Goal: Task Accomplishment & Management: Manage account settings

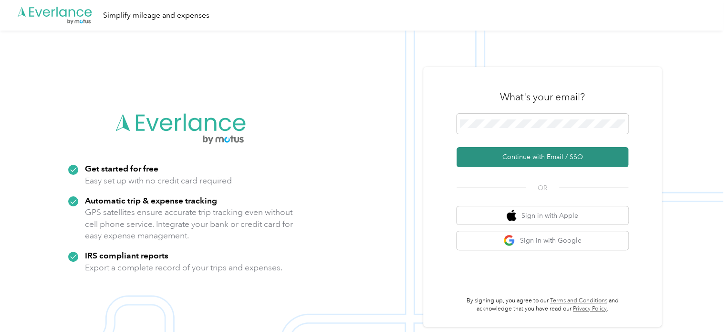
click at [515, 154] on button "Continue with Email / SSO" at bounding box center [543, 157] width 172 height 20
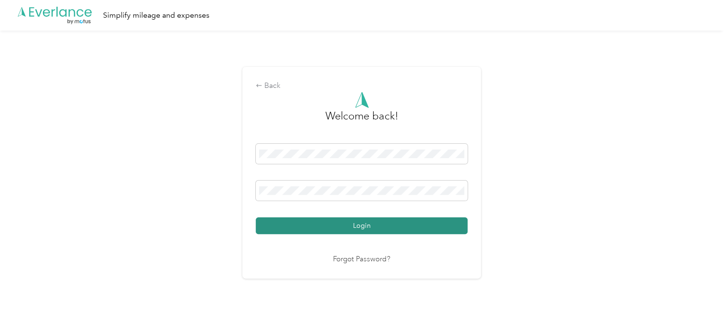
click at [374, 225] on button "Login" at bounding box center [362, 225] width 212 height 17
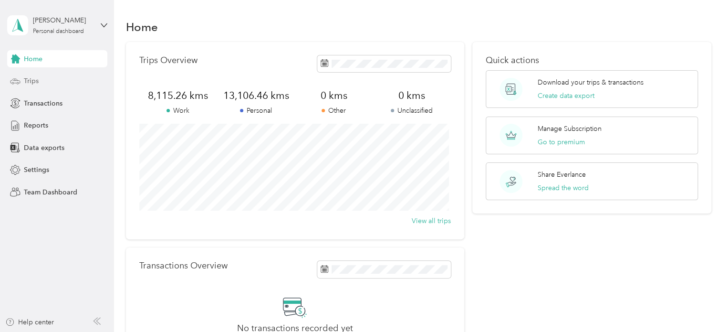
click at [50, 80] on div "Trips" at bounding box center [57, 81] width 100 height 17
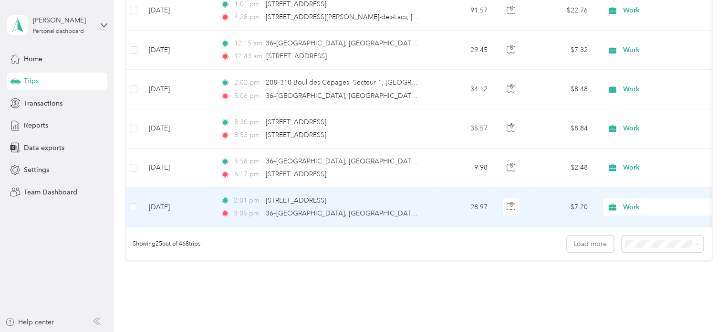
scroll to position [980, 0]
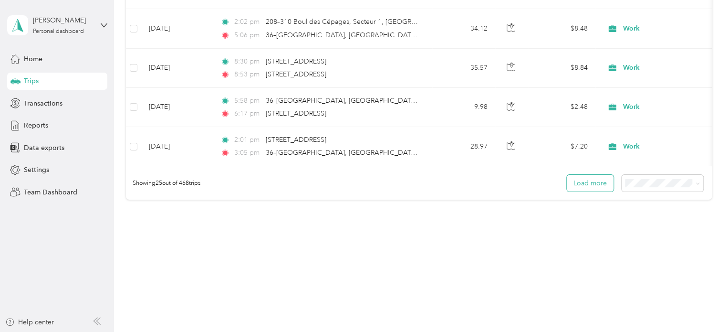
click at [586, 181] on button "Load more" at bounding box center [590, 183] width 47 height 17
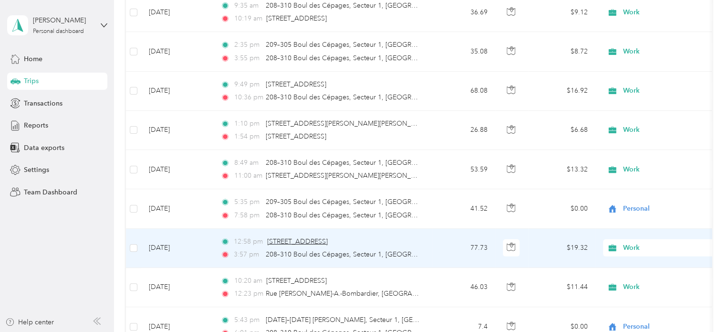
scroll to position [1410, 0]
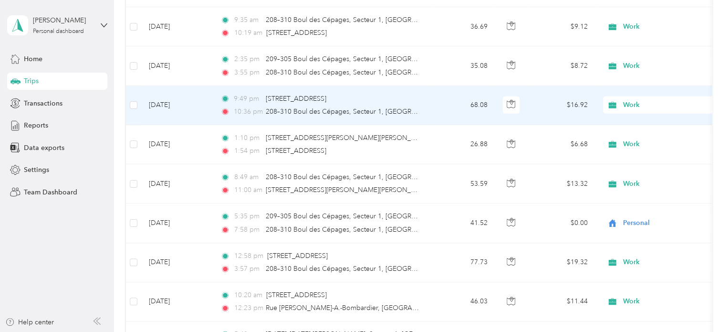
click at [634, 100] on span "Work" at bounding box center [666, 105] width 87 height 10
click at [632, 135] on span "Personal" at bounding box center [671, 136] width 88 height 10
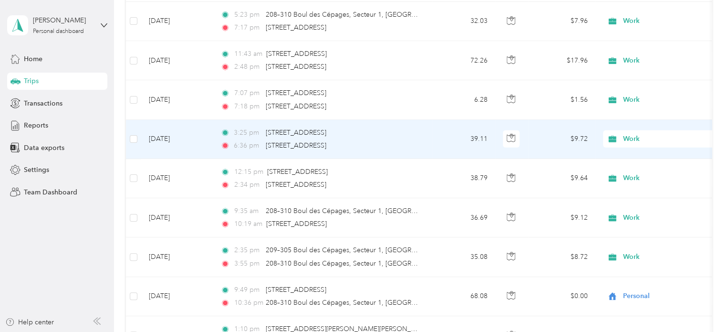
scroll to position [1171, 0]
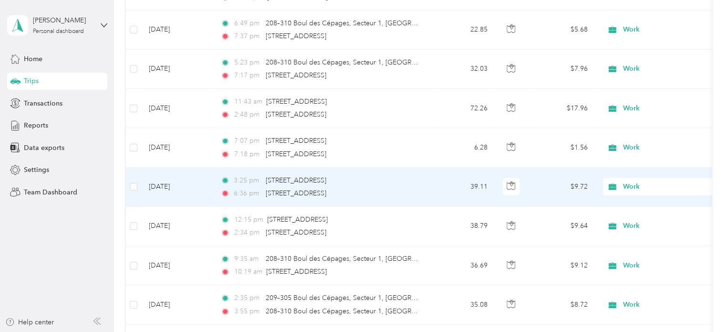
click at [639, 181] on span "Work" at bounding box center [666, 186] width 87 height 10
click at [638, 215] on span "Personal" at bounding box center [671, 218] width 88 height 10
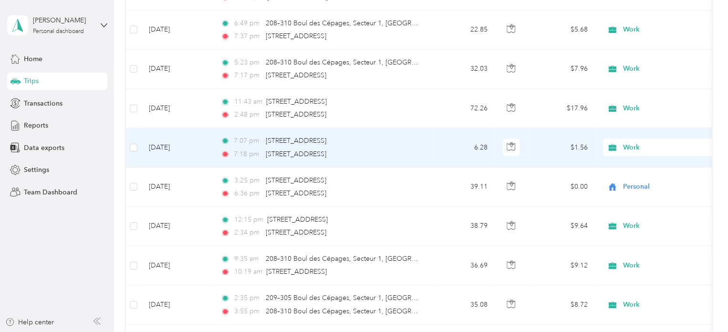
click at [653, 142] on span "Work" at bounding box center [666, 147] width 87 height 10
click at [647, 178] on span "Personal" at bounding box center [671, 179] width 88 height 10
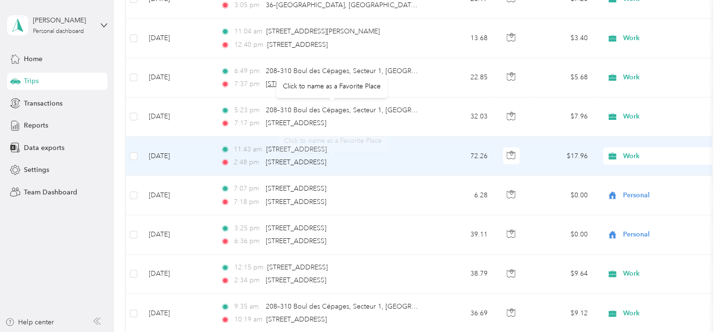
scroll to position [1076, 0]
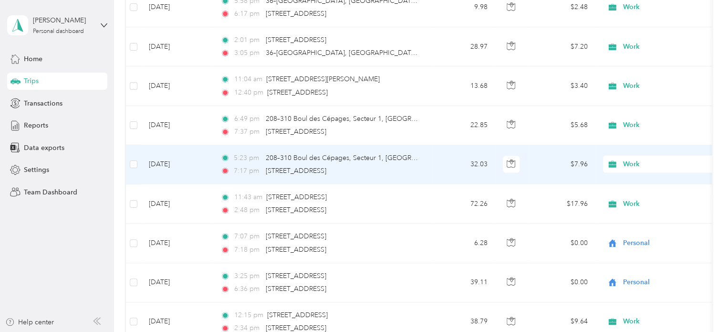
click at [628, 160] on span "Work" at bounding box center [666, 164] width 87 height 10
click at [636, 193] on span "Personal" at bounding box center [671, 196] width 88 height 10
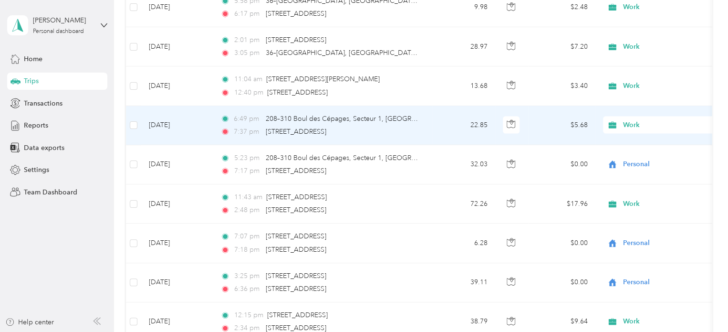
click at [636, 120] on span "Work" at bounding box center [666, 125] width 87 height 10
click at [640, 155] on span "Personal" at bounding box center [671, 155] width 88 height 10
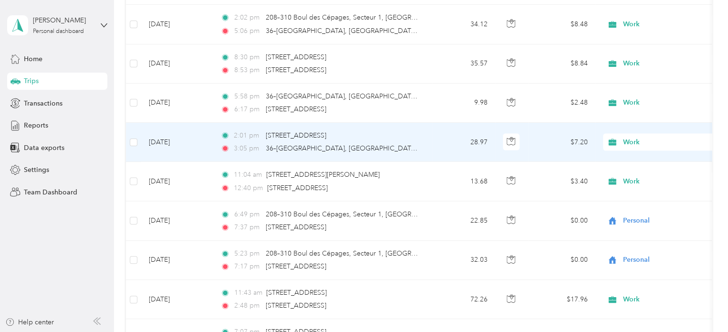
scroll to position [932, 0]
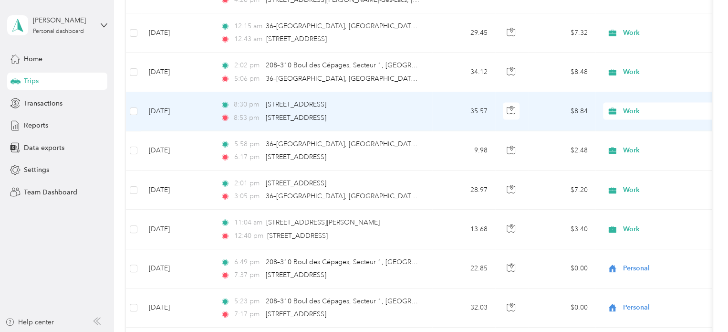
click at [626, 107] on span "Work" at bounding box center [666, 111] width 87 height 10
click at [639, 140] on span "Personal" at bounding box center [671, 142] width 88 height 10
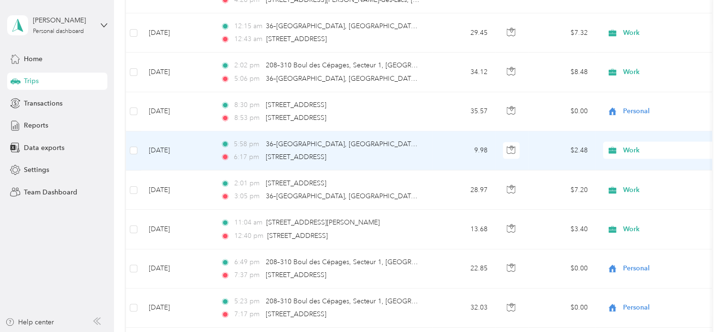
click at [639, 145] on span "Work" at bounding box center [666, 150] width 87 height 10
click at [641, 179] on span "Personal" at bounding box center [671, 178] width 88 height 10
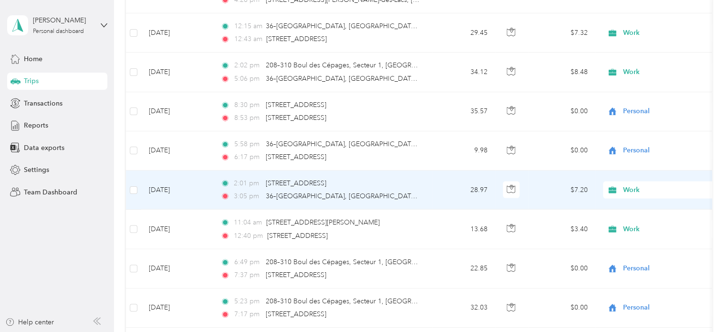
click at [628, 186] on span "Work" at bounding box center [666, 190] width 87 height 10
click at [649, 220] on span "Personal" at bounding box center [671, 222] width 88 height 10
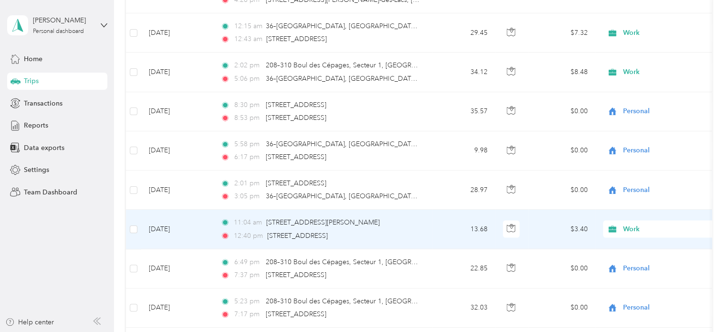
click at [632, 224] on span "Work" at bounding box center [666, 229] width 87 height 10
click at [638, 124] on span "Personal" at bounding box center [671, 125] width 88 height 10
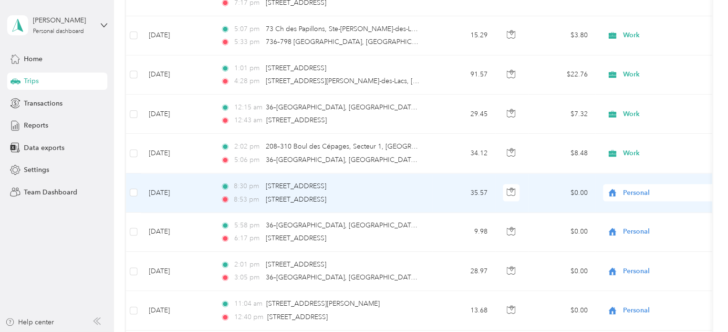
scroll to position [837, 0]
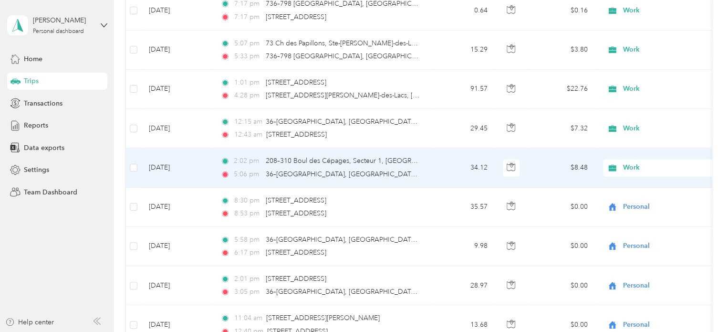
click at [636, 162] on span "Work" at bounding box center [666, 167] width 87 height 10
click at [643, 195] on span "Personal" at bounding box center [671, 200] width 88 height 10
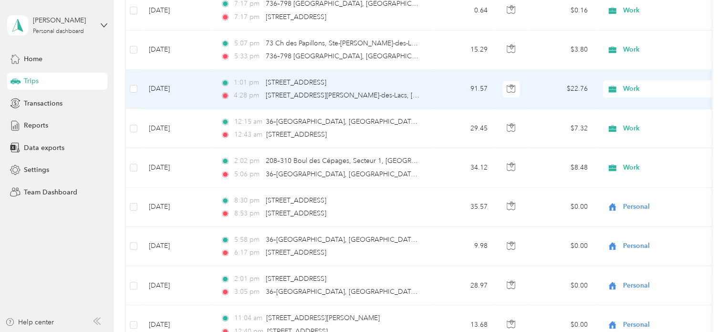
click at [637, 84] on span "Work" at bounding box center [666, 89] width 87 height 10
click at [646, 119] on span "Personal" at bounding box center [671, 121] width 88 height 10
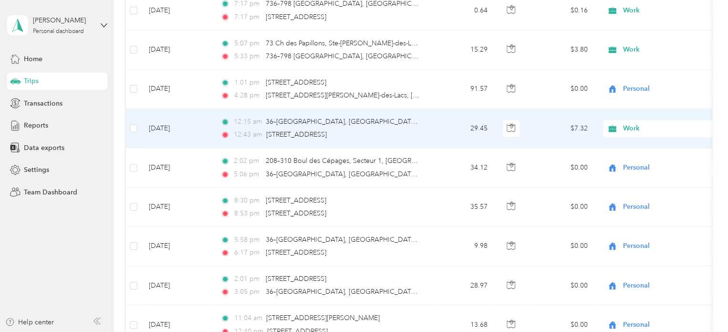
click at [639, 123] on span "Work" at bounding box center [666, 128] width 87 height 10
click at [645, 158] on span "Personal" at bounding box center [671, 159] width 88 height 10
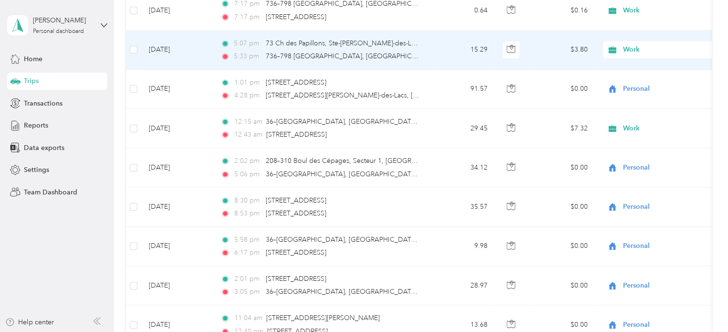
click at [638, 46] on span "Work" at bounding box center [666, 49] width 87 height 10
click at [637, 82] on span "Personal" at bounding box center [671, 82] width 88 height 10
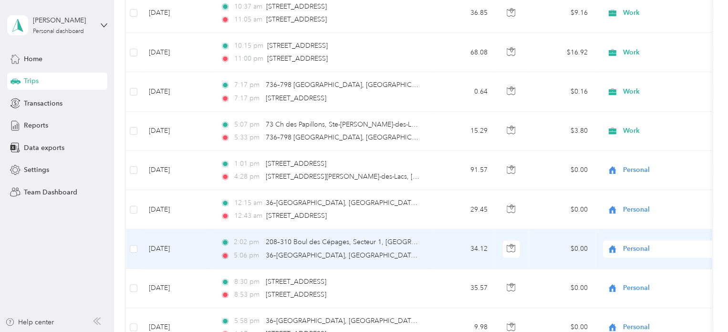
scroll to position [742, 0]
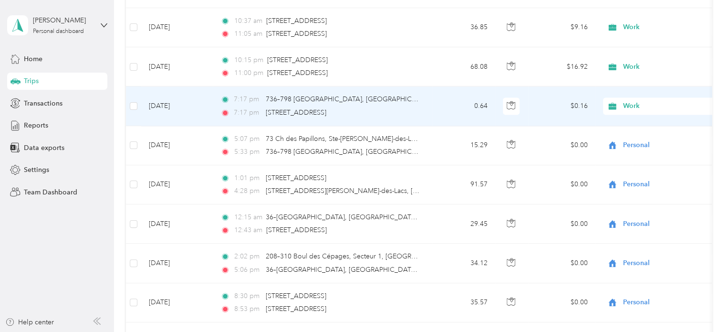
click at [641, 101] on span "Work" at bounding box center [666, 106] width 87 height 10
click at [629, 139] on span "Personal" at bounding box center [671, 138] width 88 height 10
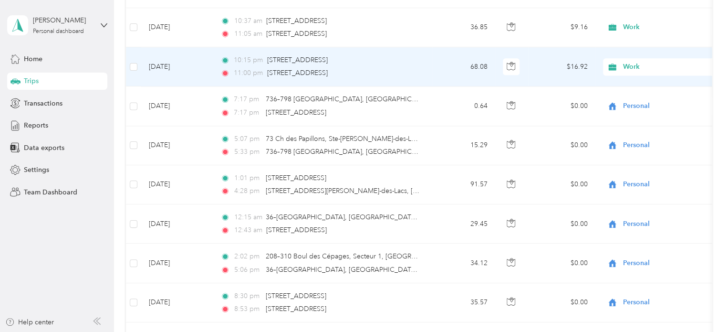
click at [634, 62] on span "Work" at bounding box center [666, 67] width 87 height 10
click at [639, 99] on span "Personal" at bounding box center [671, 99] width 88 height 10
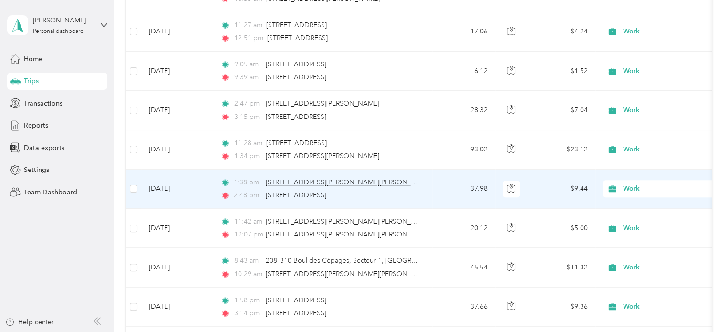
scroll to position [408, 0]
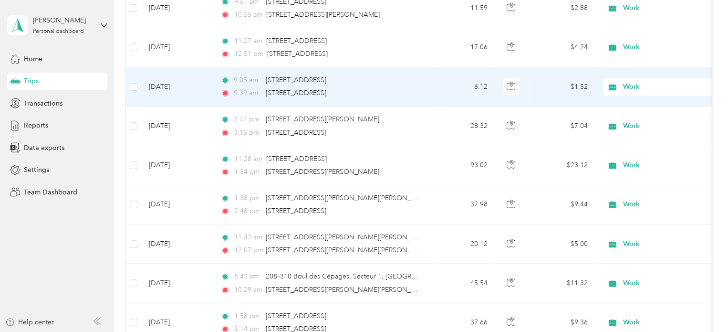
click at [636, 82] on span "Work" at bounding box center [666, 87] width 87 height 10
click at [639, 118] on span "Personal" at bounding box center [671, 120] width 88 height 10
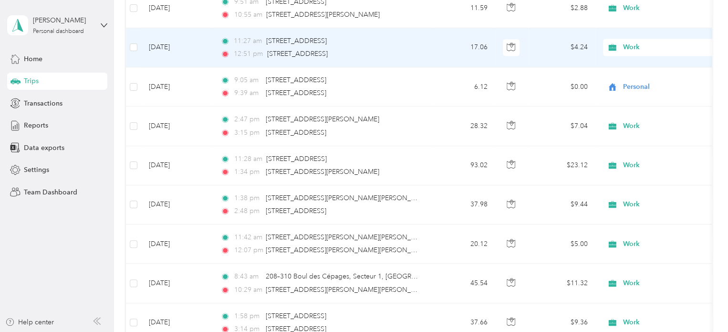
click at [633, 44] on span "Work" at bounding box center [666, 47] width 87 height 10
click at [634, 78] on span "Personal" at bounding box center [671, 81] width 88 height 10
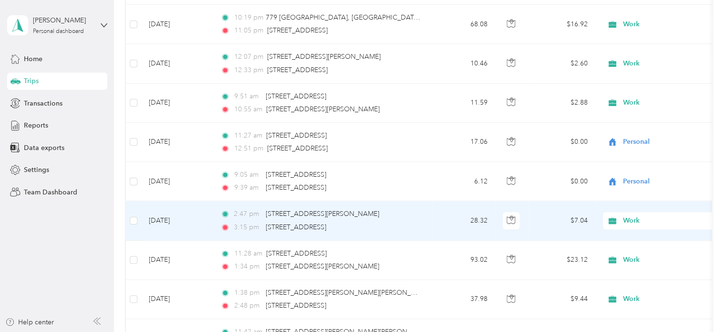
scroll to position [312, 0]
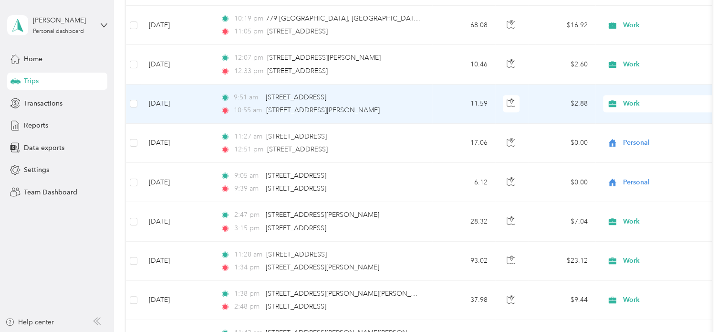
click at [645, 99] on span "Work" at bounding box center [666, 103] width 87 height 10
click at [638, 134] on span "Personal" at bounding box center [671, 134] width 88 height 10
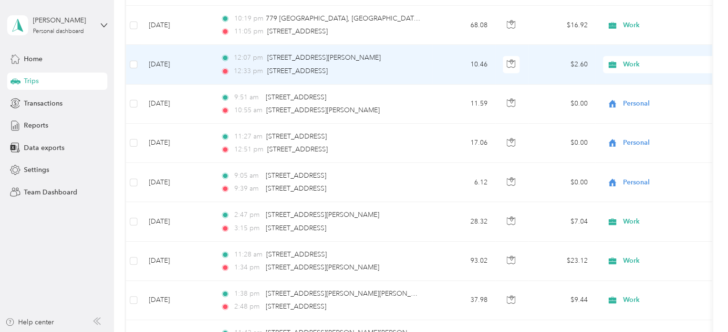
click at [635, 63] on span "Work" at bounding box center [666, 64] width 87 height 10
click at [638, 97] on span "Personal" at bounding box center [671, 98] width 88 height 10
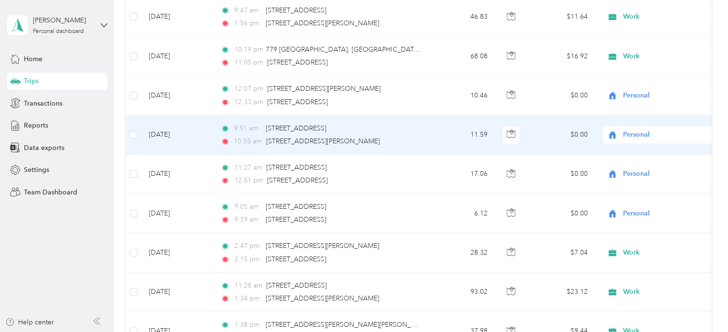
scroll to position [169, 0]
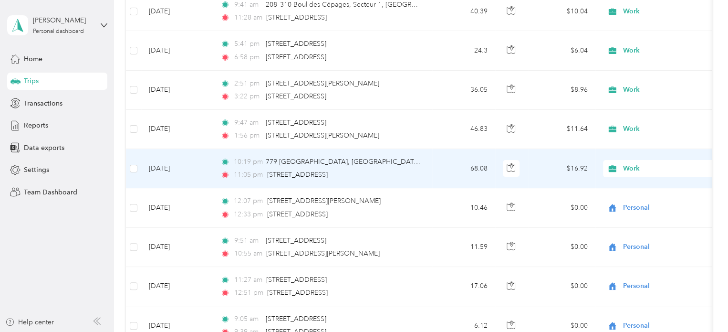
click at [647, 166] on span "Work" at bounding box center [666, 168] width 87 height 10
click at [640, 200] on span "Personal" at bounding box center [671, 202] width 88 height 10
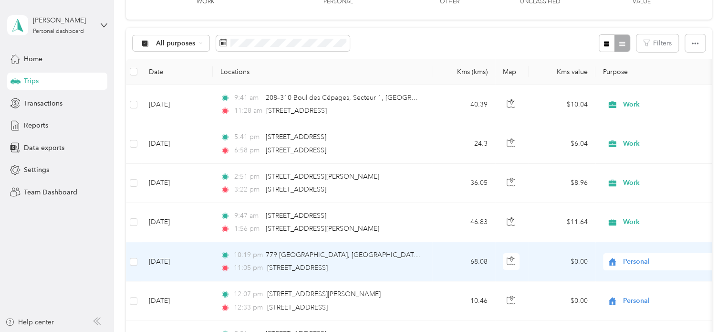
scroll to position [73, 0]
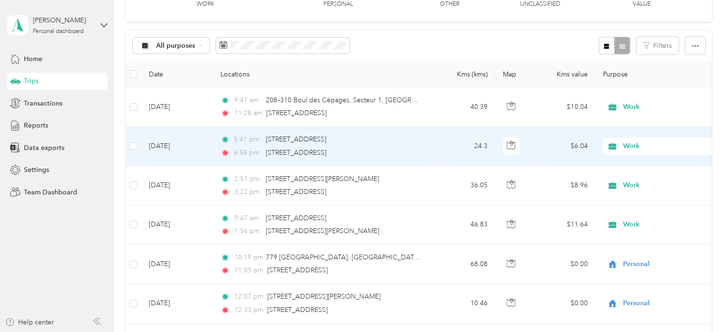
click at [631, 146] on span "Work" at bounding box center [666, 146] width 87 height 10
click at [641, 181] on span "Personal" at bounding box center [671, 178] width 88 height 10
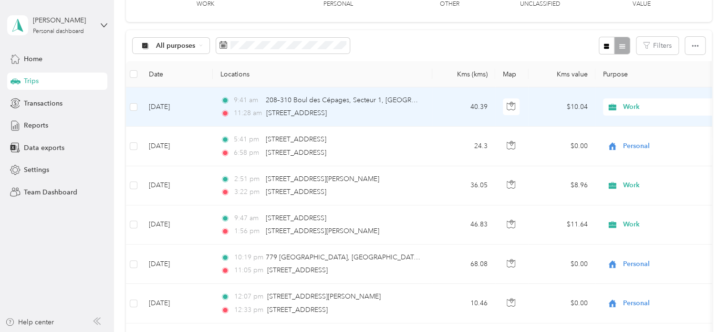
click at [646, 105] on span "Work" at bounding box center [666, 107] width 87 height 10
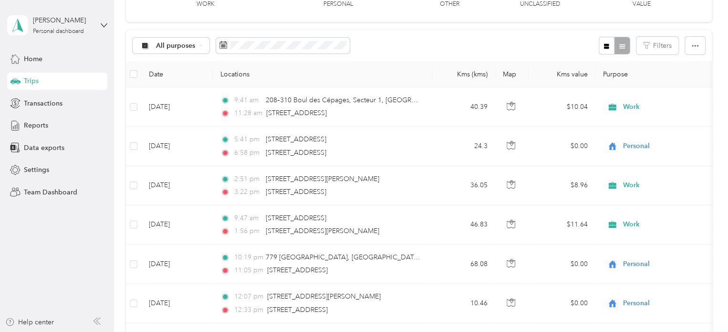
click at [414, 42] on div "All purposes Filters" at bounding box center [419, 45] width 586 height 31
click at [47, 147] on span "Data exports" at bounding box center [44, 148] width 41 height 10
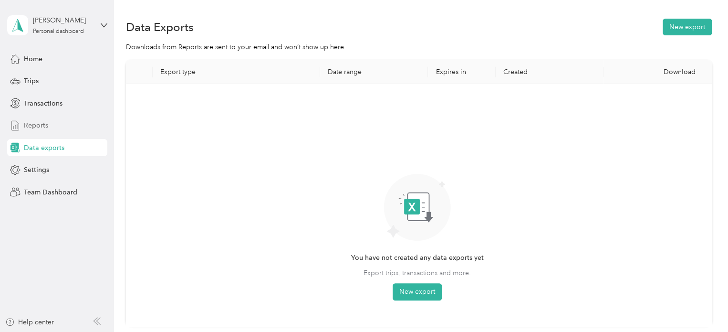
click at [48, 124] on div "Reports" at bounding box center [57, 125] width 100 height 17
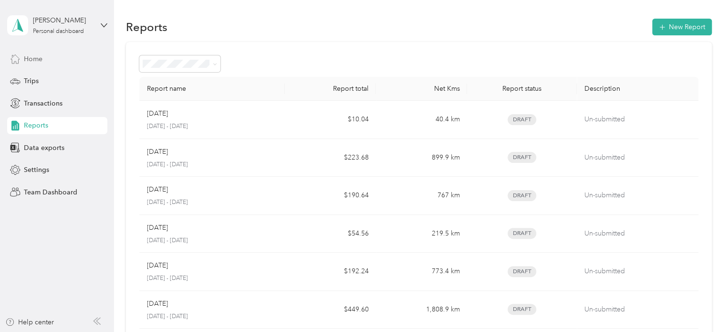
click at [48, 59] on div "Home" at bounding box center [57, 58] width 100 height 17
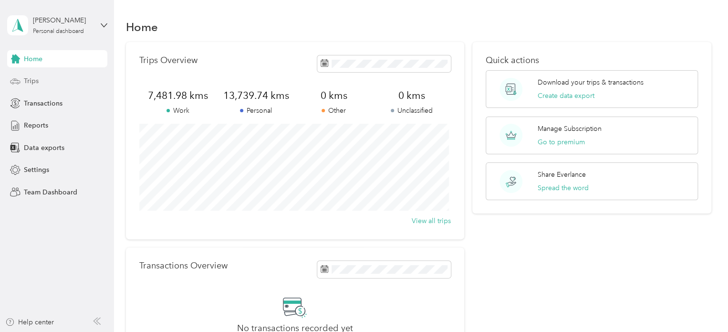
click at [43, 81] on div "Trips" at bounding box center [57, 81] width 100 height 17
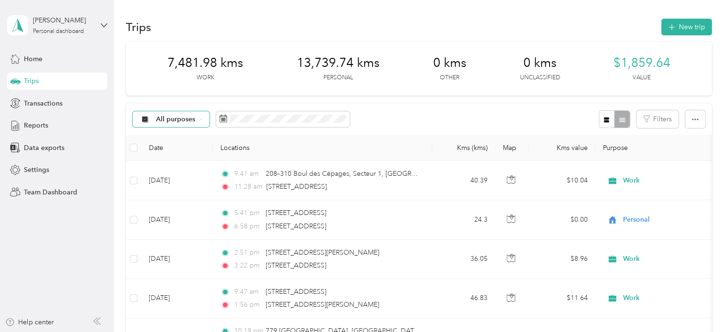
click at [199, 121] on div "All purposes" at bounding box center [171, 119] width 77 height 16
click at [166, 167] on span "Work" at bounding box center [179, 170] width 46 height 10
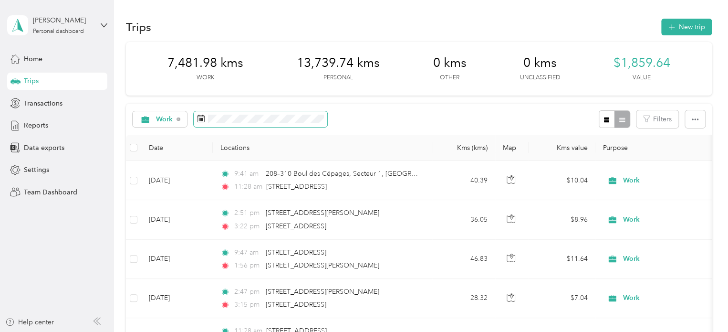
click at [201, 118] on rect at bounding box center [201, 118] width 1 height 1
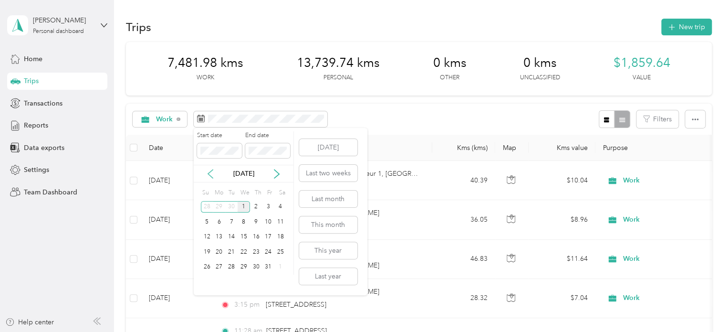
click at [209, 173] on icon at bounding box center [211, 174] width 10 height 10
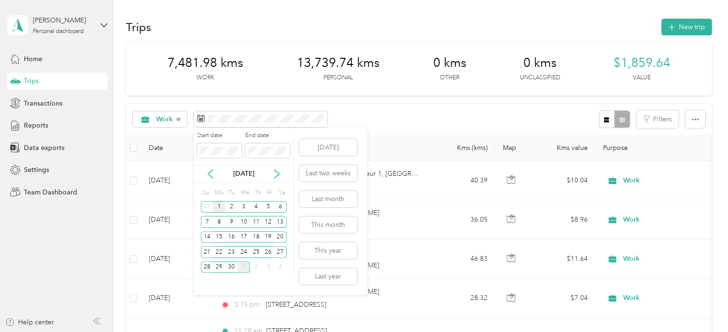
click at [220, 207] on div "1" at bounding box center [219, 207] width 12 height 12
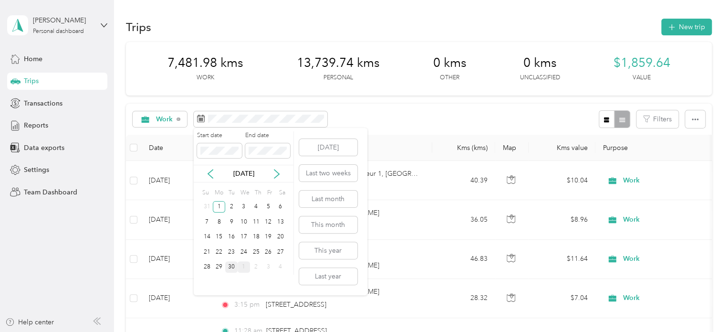
click at [232, 265] on div "30" at bounding box center [231, 267] width 12 height 12
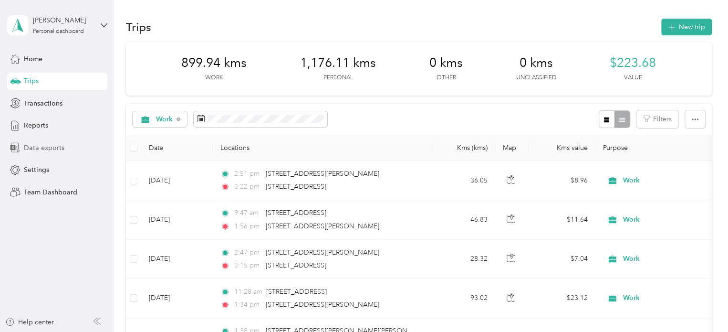
click at [51, 147] on span "Data exports" at bounding box center [44, 148] width 41 height 10
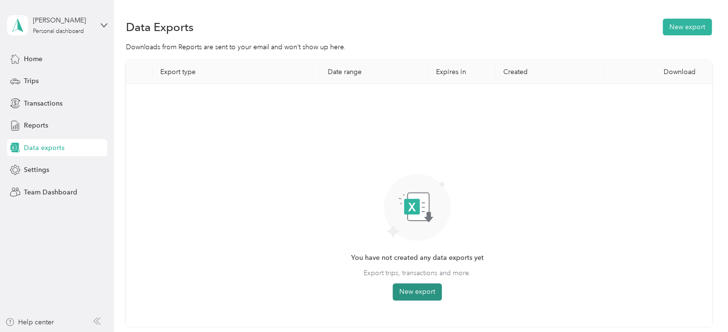
click at [412, 290] on button "New export" at bounding box center [417, 291] width 49 height 17
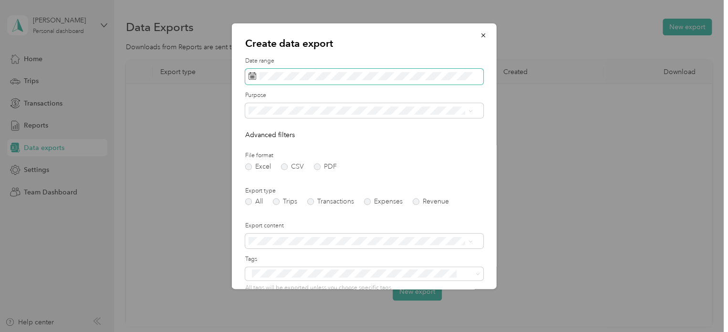
click at [252, 76] on icon at bounding box center [253, 76] width 8 height 8
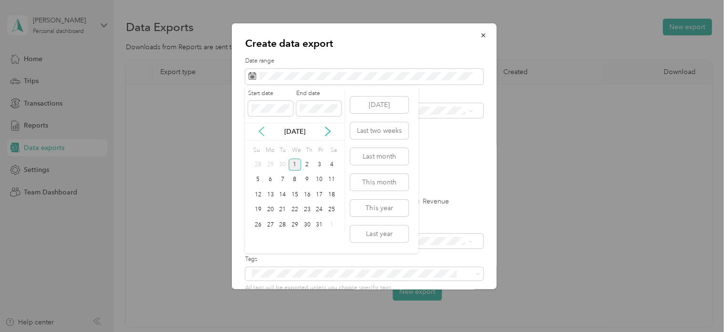
click at [262, 128] on icon at bounding box center [262, 131] width 10 height 10
click at [267, 164] on div "1" at bounding box center [270, 164] width 12 height 12
click at [283, 222] on div "30" at bounding box center [282, 225] width 12 height 12
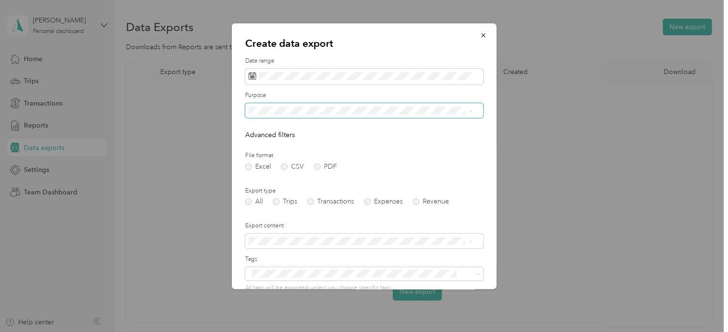
click at [471, 110] on icon at bounding box center [470, 111] width 3 height 2
click at [280, 143] on div "Work" at bounding box center [360, 144] width 218 height 10
click at [318, 167] on label "PDF" at bounding box center [325, 166] width 23 height 7
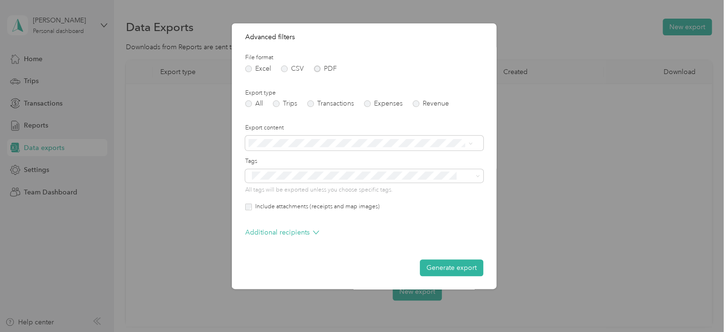
scroll to position [98, 0]
click at [445, 263] on button "Generate export" at bounding box center [451, 267] width 63 height 17
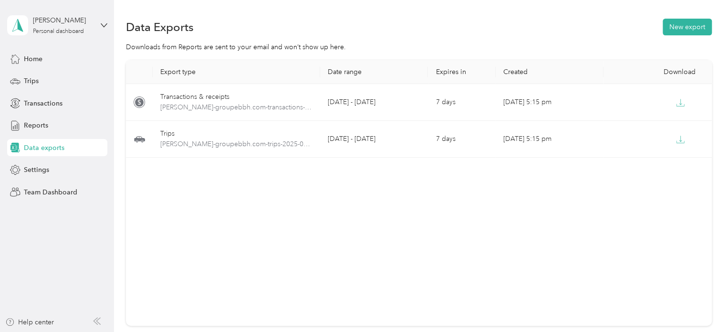
click at [606, 305] on div "Export type Date range Expires in Created Download Transactions & receipts alai…" at bounding box center [419, 192] width 586 height 265
drag, startPoint x: 481, startPoint y: 288, endPoint x: 429, endPoint y: 32, distance: 261.3
click at [429, 32] on div "Data Exports New export" at bounding box center [419, 27] width 586 height 20
click at [101, 25] on icon at bounding box center [104, 25] width 7 height 7
click at [52, 80] on div "Log out" at bounding box center [134, 78] width 241 height 17
